Goal: Find specific page/section: Find specific page/section

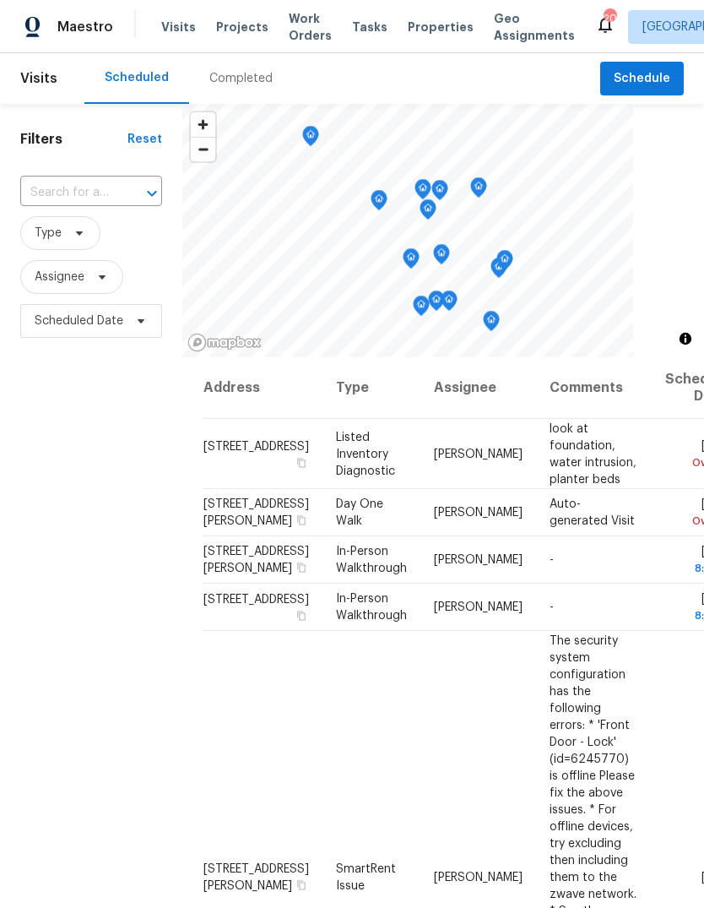
click at [258, 80] on div "Completed" at bounding box center [240, 78] width 63 height 17
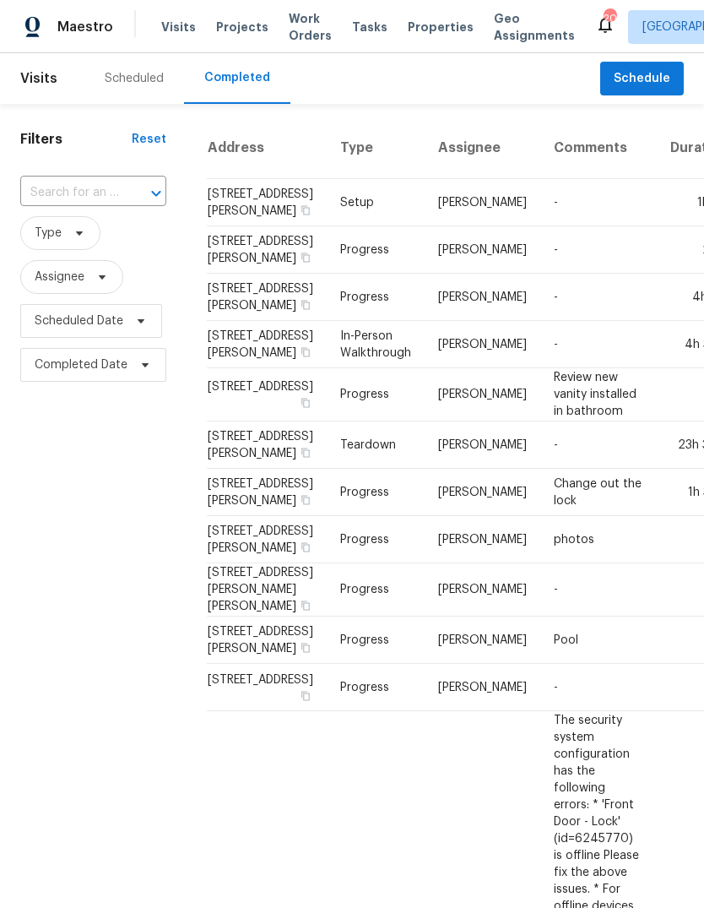
click at [147, 79] on div "Scheduled" at bounding box center [134, 78] width 59 height 17
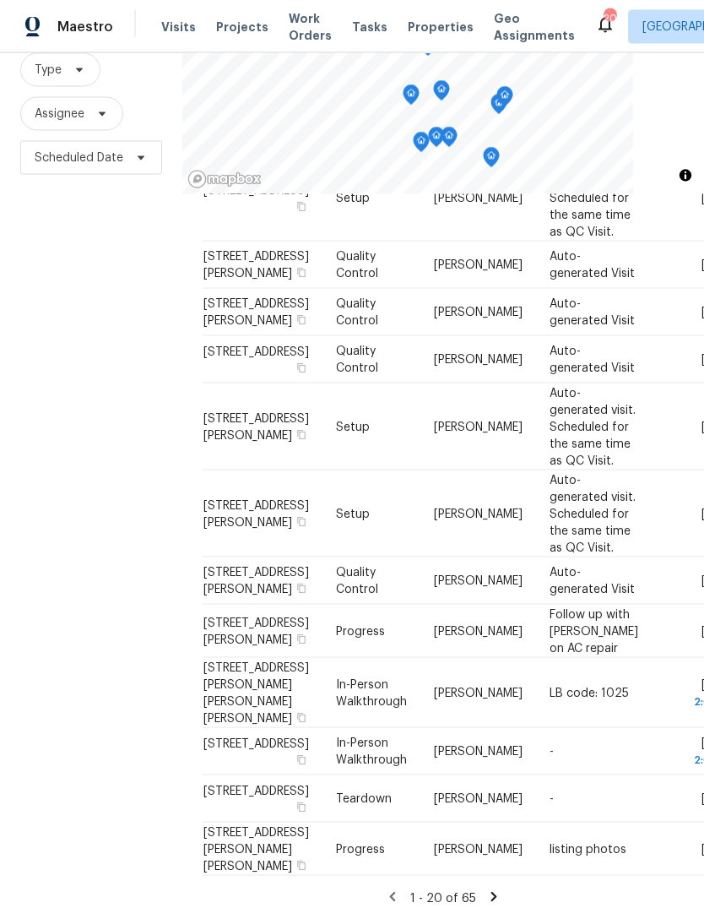
scroll to position [63, 0]
click at [495, 889] on icon at bounding box center [493, 896] width 15 height 15
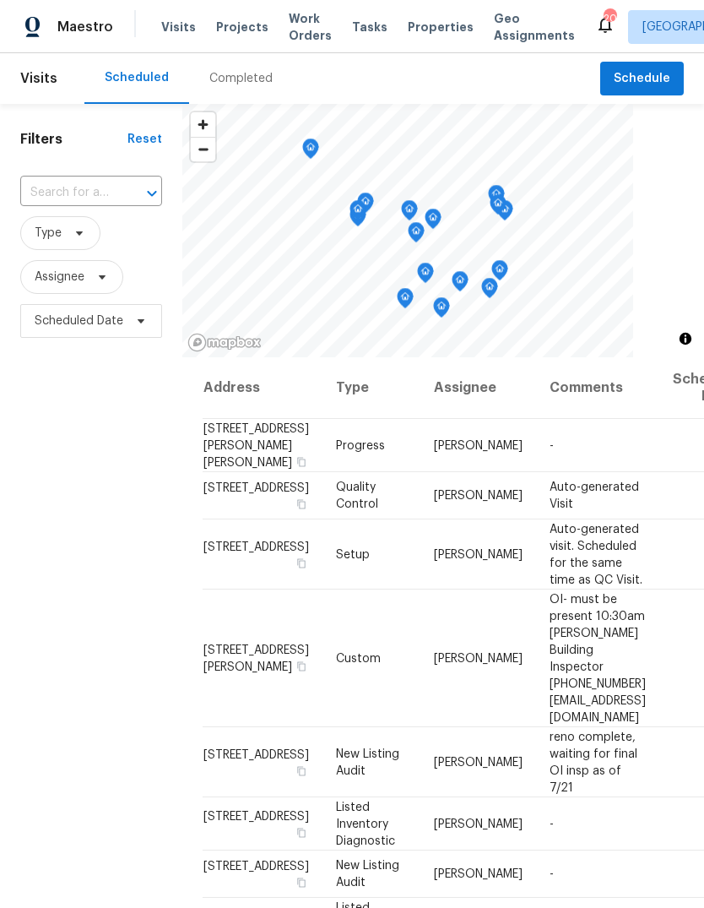
scroll to position [0, 0]
click at [241, 35] on span "Projects" at bounding box center [242, 27] width 52 height 17
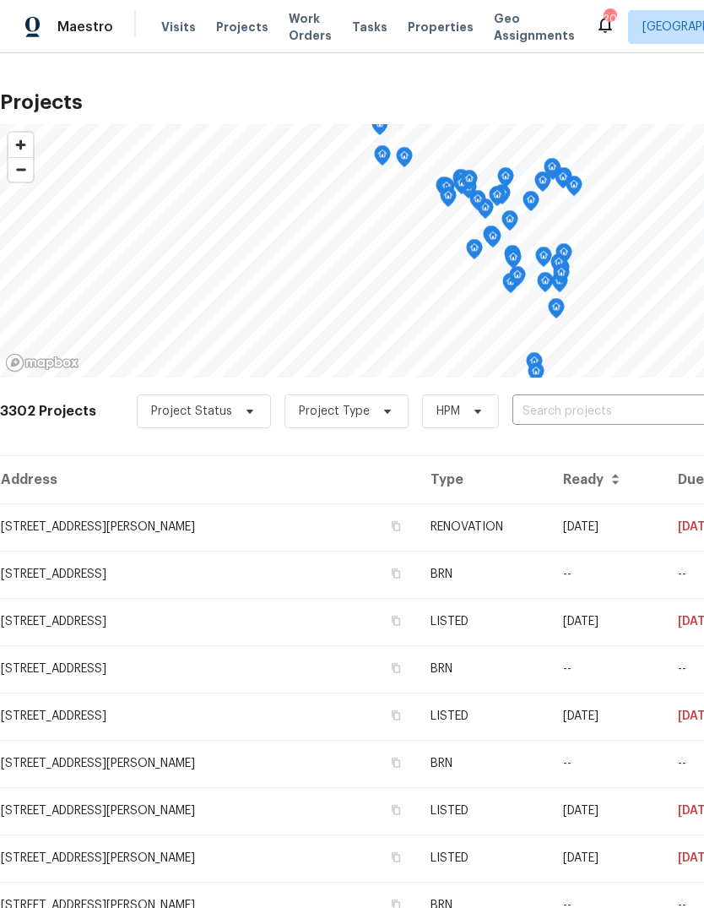
click at [442, 19] on span "Properties" at bounding box center [441, 27] width 66 height 17
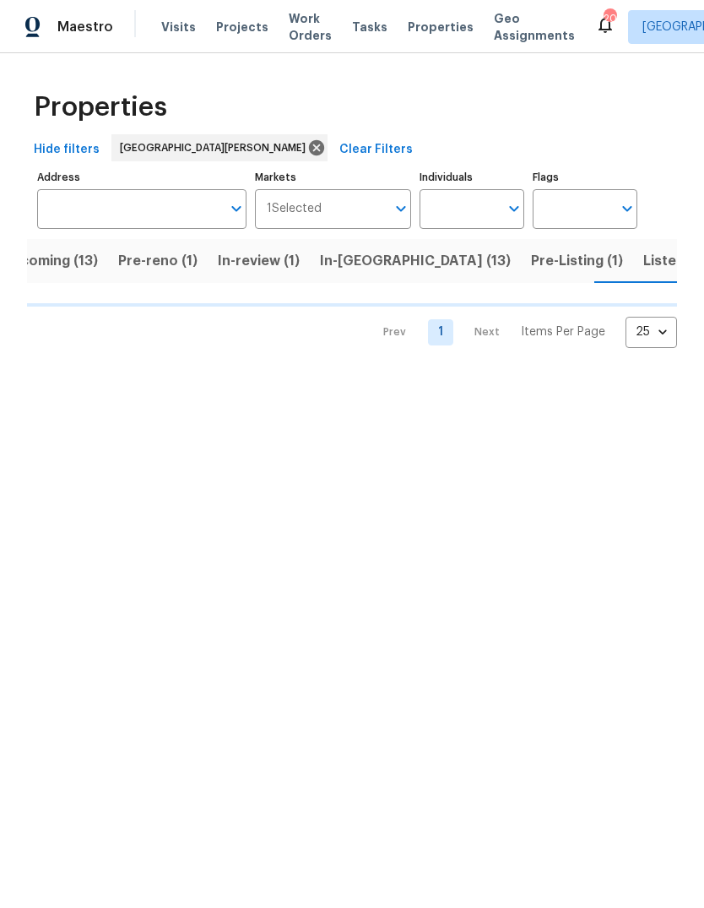
scroll to position [0, 36]
